Goal: Information Seeking & Learning: Learn about a topic

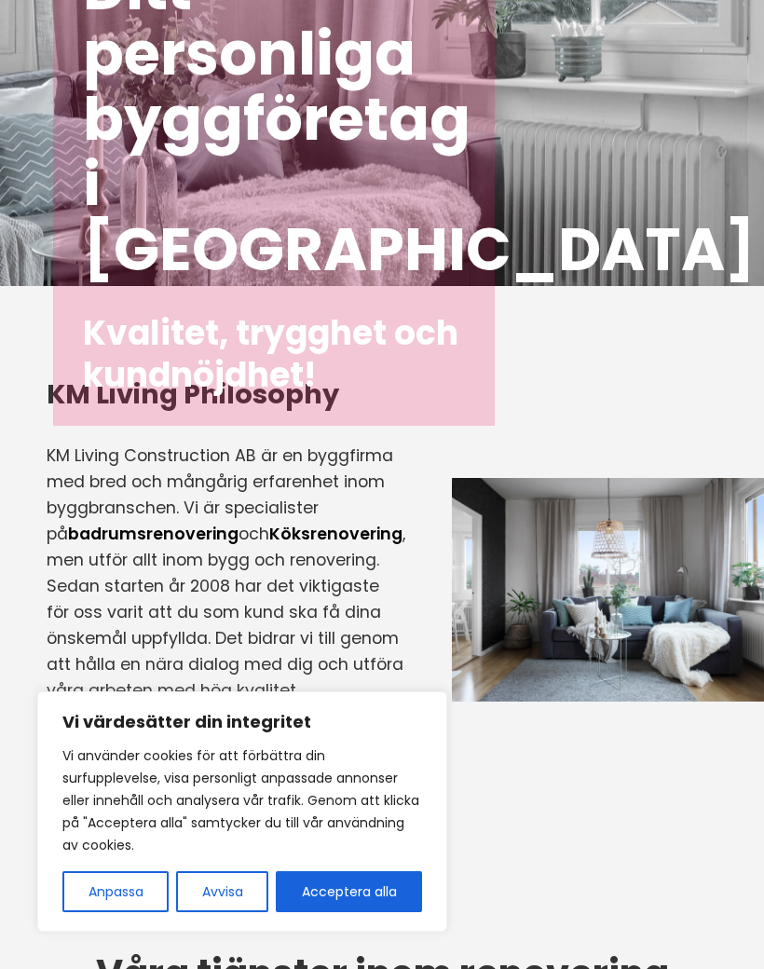
scroll to position [241, 0]
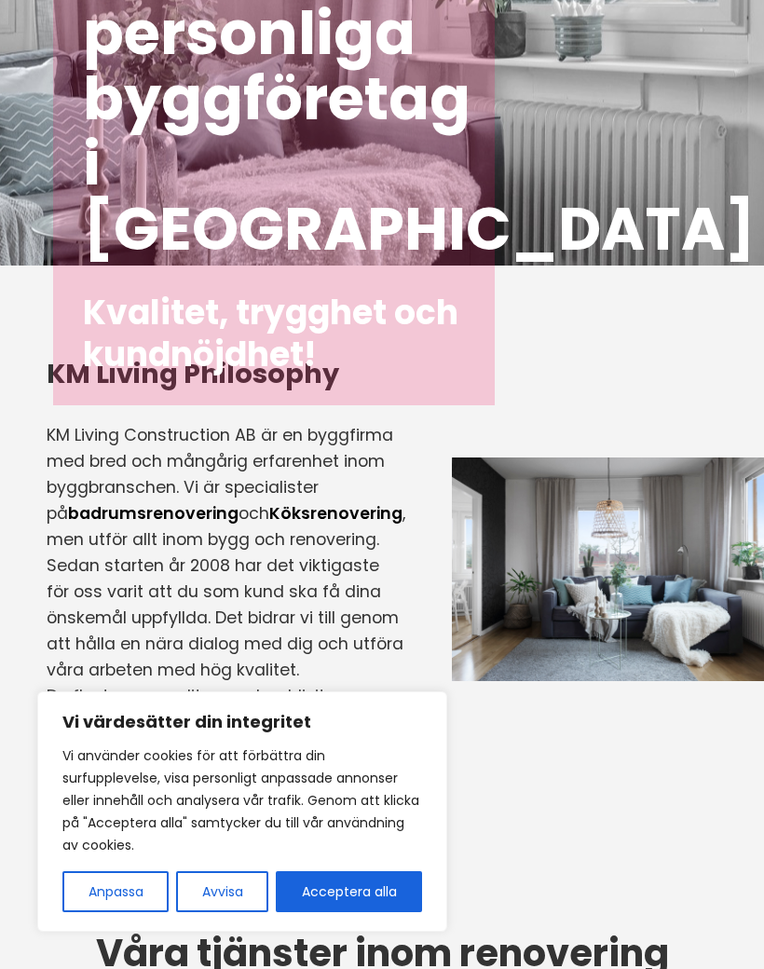
click at [387, 913] on button "Acceptera alla" at bounding box center [349, 892] width 146 height 41
checkbox input "true"
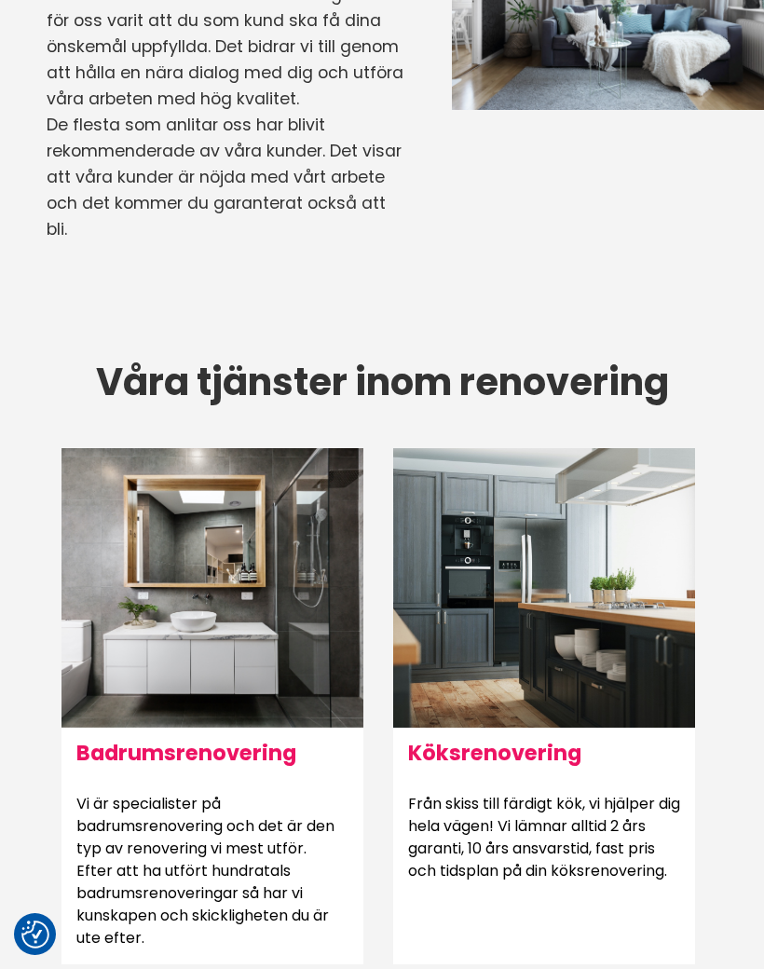
scroll to position [813, 0]
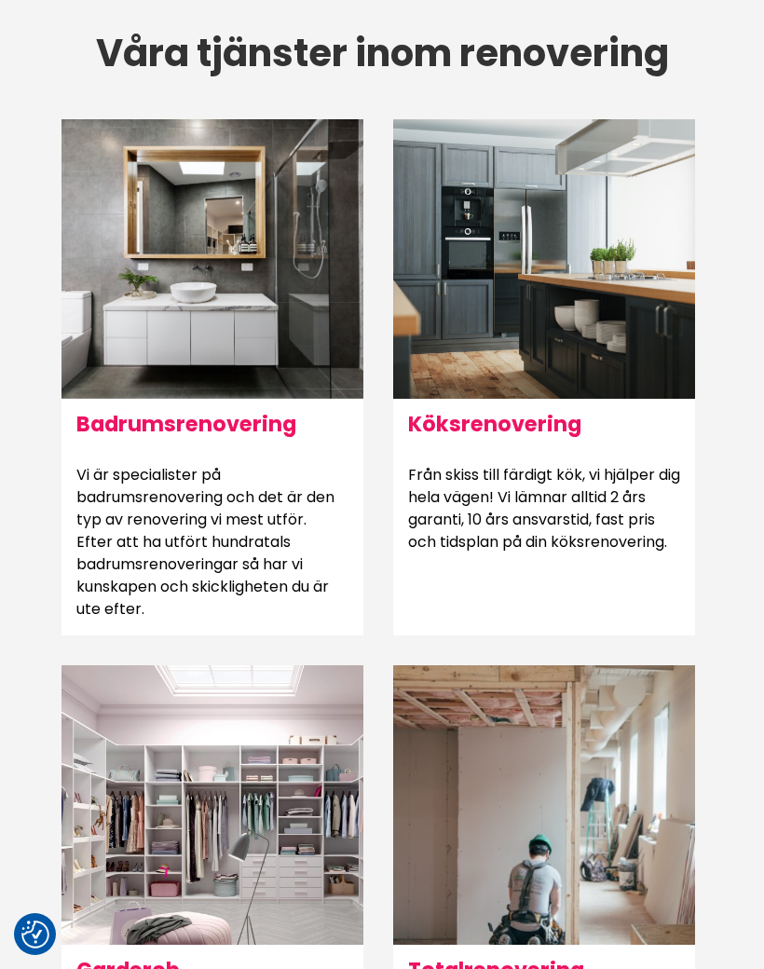
click at [136, 449] on h6 "Badrumsrenovering" at bounding box center [213, 424] width 302 height 50
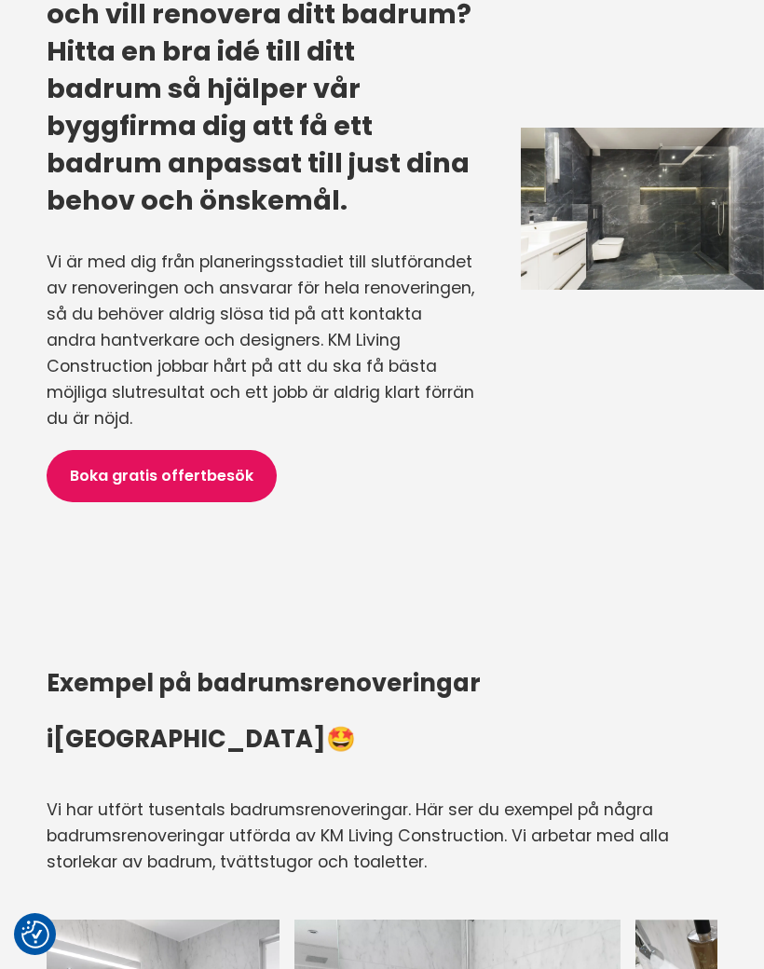
scroll to position [2141, 0]
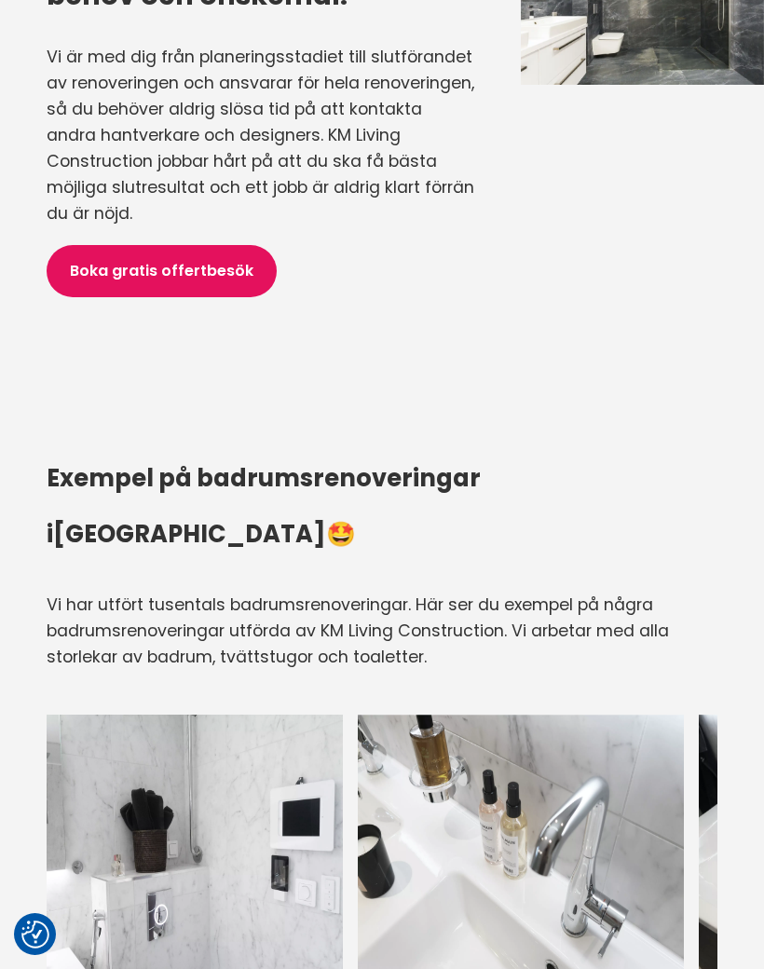
click at [39, 611] on div "Exempel på badrumsrenoveringar i [GEOGRAPHIC_DATA] 🤩 Vi har utfört tusentals ba…" at bounding box center [382, 731] width 699 height 562
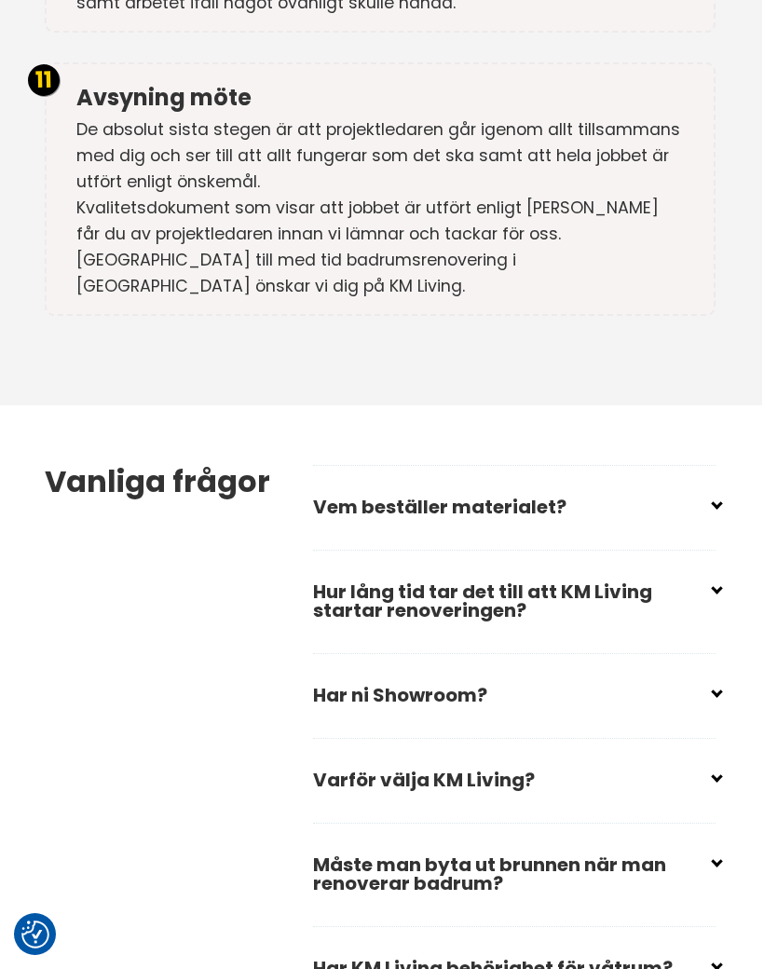
scroll to position [0, 0]
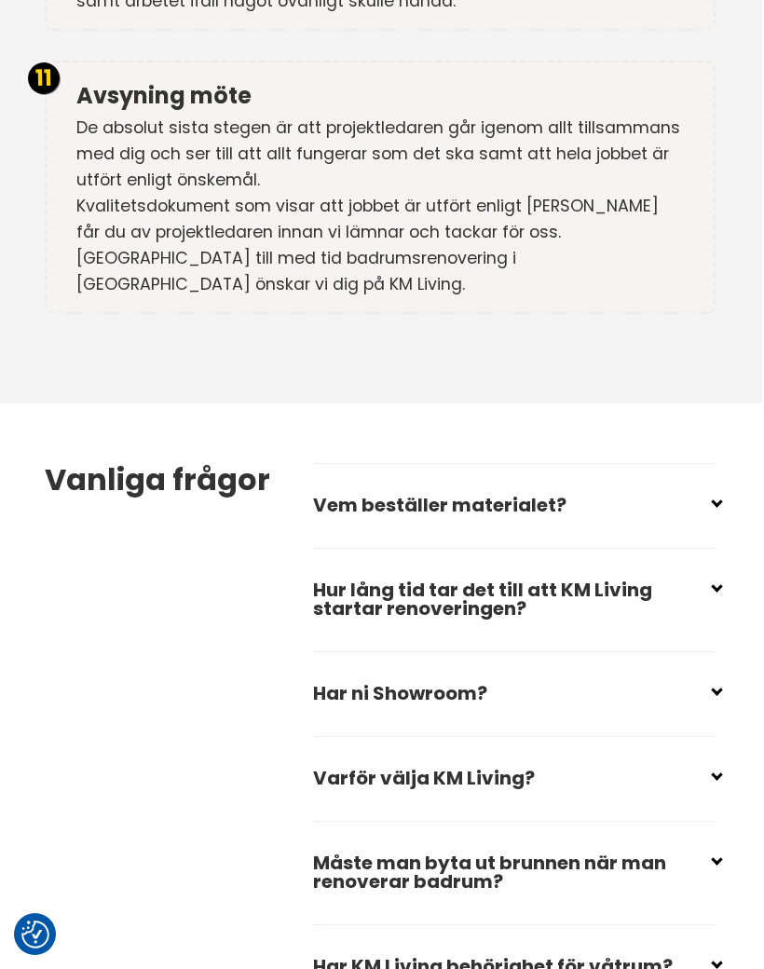
click at [707, 672] on input "checkbox" at bounding box center [518, 686] width 403 height 28
checkbox input "false"
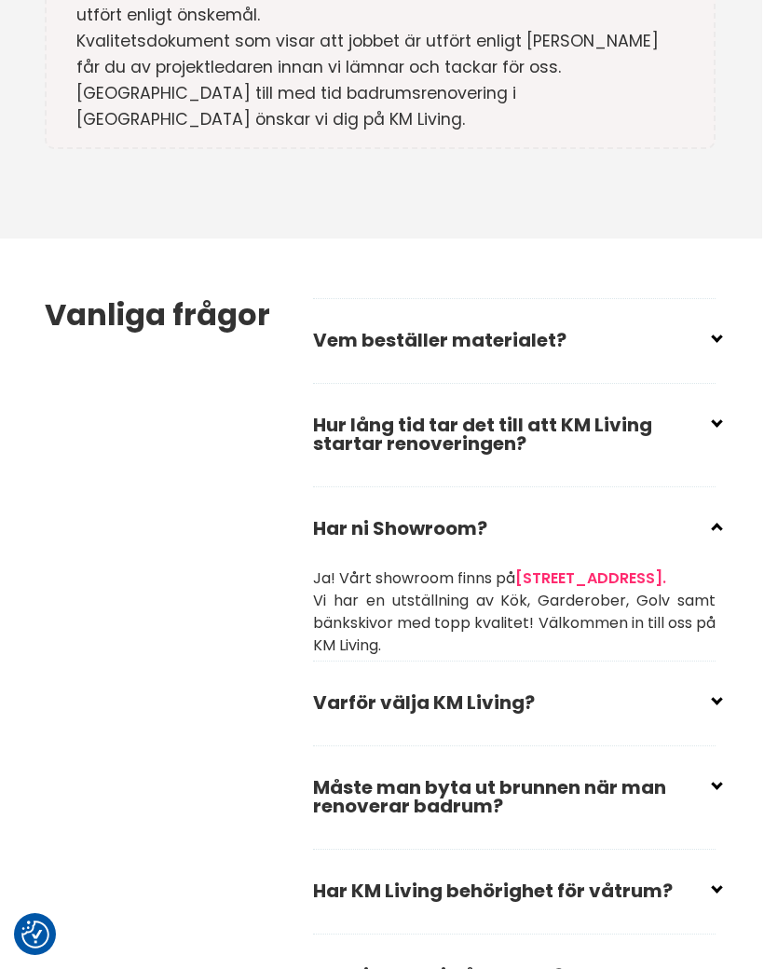
click at [715, 681] on input "checkbox" at bounding box center [518, 695] width 403 height 28
checkbox input "false"
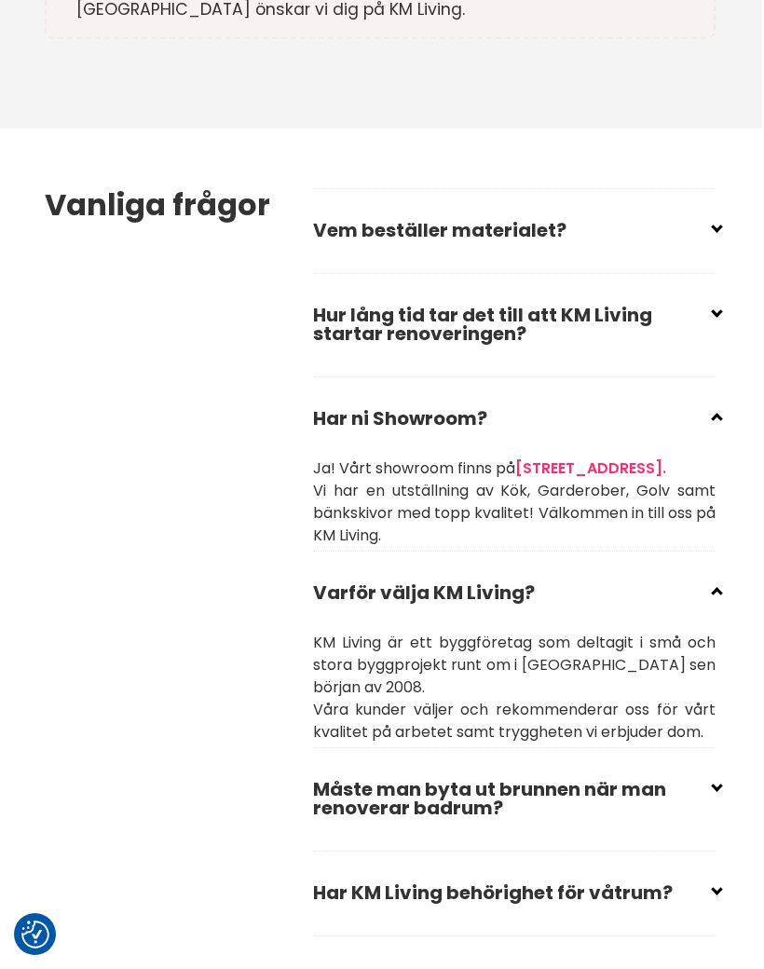
click at [706, 768] on input "checkbox" at bounding box center [518, 782] width 403 height 28
checkbox input "false"
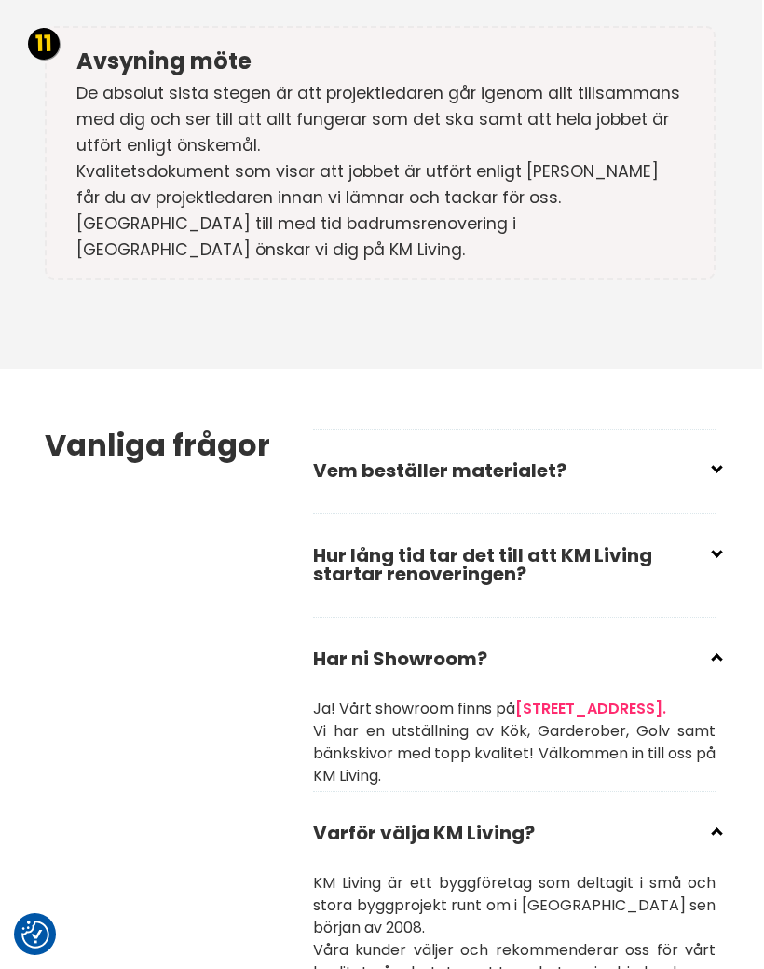
scroll to position [6825, 2]
